Goal: Task Accomplishment & Management: Use online tool/utility

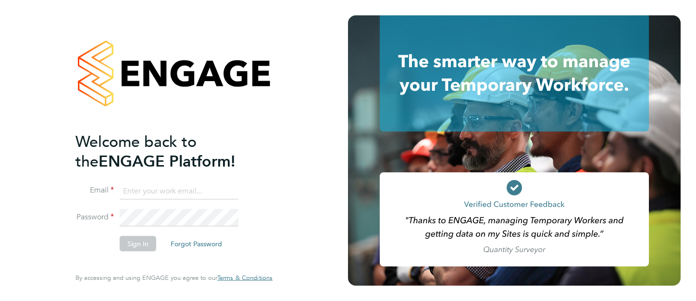
type input "[PERSON_NAME][EMAIL_ADDRESS][PERSON_NAME][DOMAIN_NAME]"
click at [117, 251] on li "Sign In Forgot Password" at bounding box center [168, 248] width 187 height 25
click at [138, 244] on button "Sign In" at bounding box center [138, 243] width 37 height 15
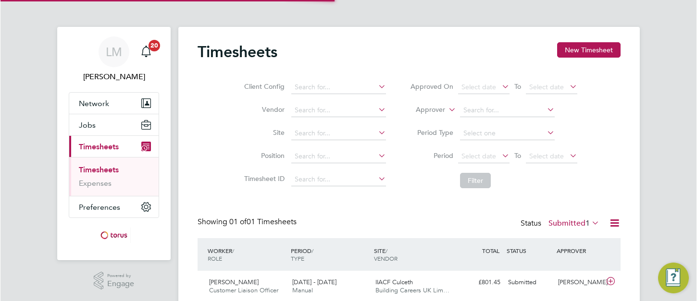
scroll to position [24, 84]
click at [657, 221] on div "[PERSON_NAME] Notifications 20 Applications: Network Sites Workers Jobs Positio…" at bounding box center [348, 169] width 697 height 338
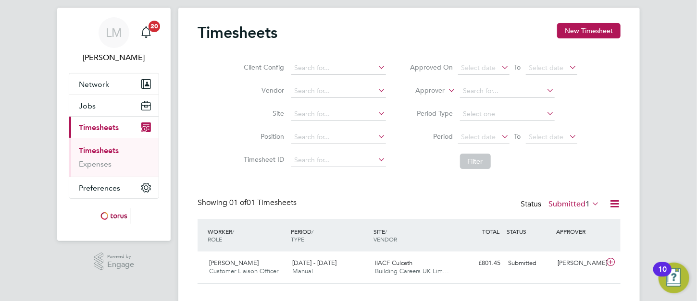
scroll to position [36, 0]
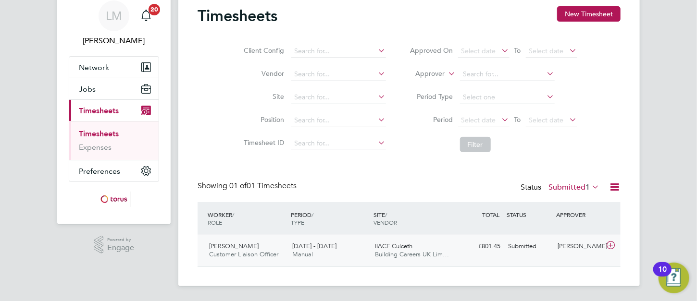
click at [519, 247] on div "Submitted" at bounding box center [529, 247] width 50 height 16
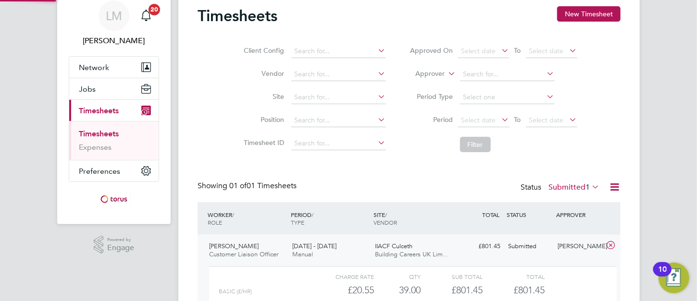
scroll to position [16, 93]
click at [687, 226] on div "[PERSON_NAME] Notifications 20 Applications: Network Sites Workers Jobs Positio…" at bounding box center [348, 177] width 697 height 426
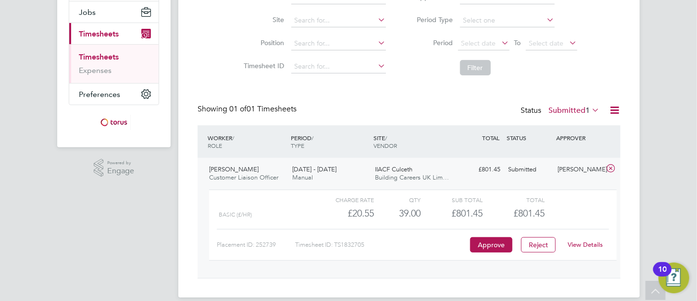
scroll to position [124, 0]
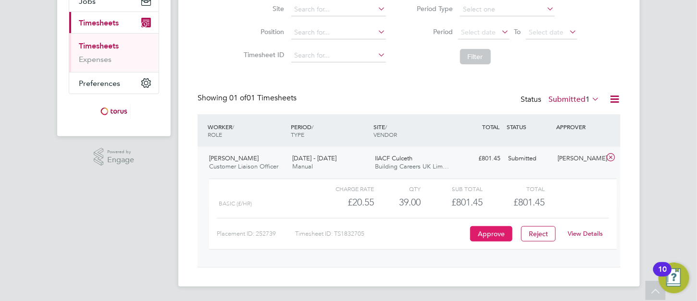
click at [490, 234] on button "Approve" at bounding box center [491, 233] width 42 height 15
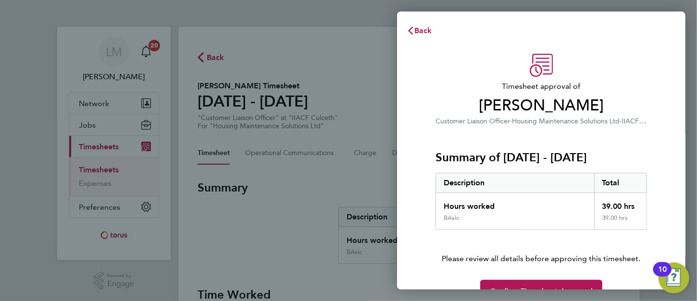
drag, startPoint x: 673, startPoint y: 115, endPoint x: 669, endPoint y: 176, distance: 61.6
click at [669, 176] on div "Timesheet approval of Carole Gilbert Customer Liaison Officer · Housing Mainten…" at bounding box center [541, 178] width 288 height 272
drag, startPoint x: 669, startPoint y: 176, endPoint x: 673, endPoint y: 199, distance: 23.4
click at [673, 199] on div "Timesheet approval of Carole Gilbert Customer Liaison Officer · Housing Mainten…" at bounding box center [541, 178] width 288 height 272
click at [520, 284] on button "Confirm Timesheet Approval" at bounding box center [541, 291] width 122 height 23
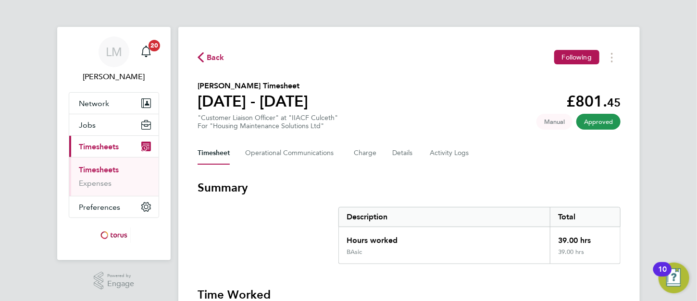
click at [606, 157] on div "Timesheet Operational Communications Charge Details Activity Logs" at bounding box center [408, 153] width 423 height 23
